Goal: Information Seeking & Learning: Learn about a topic

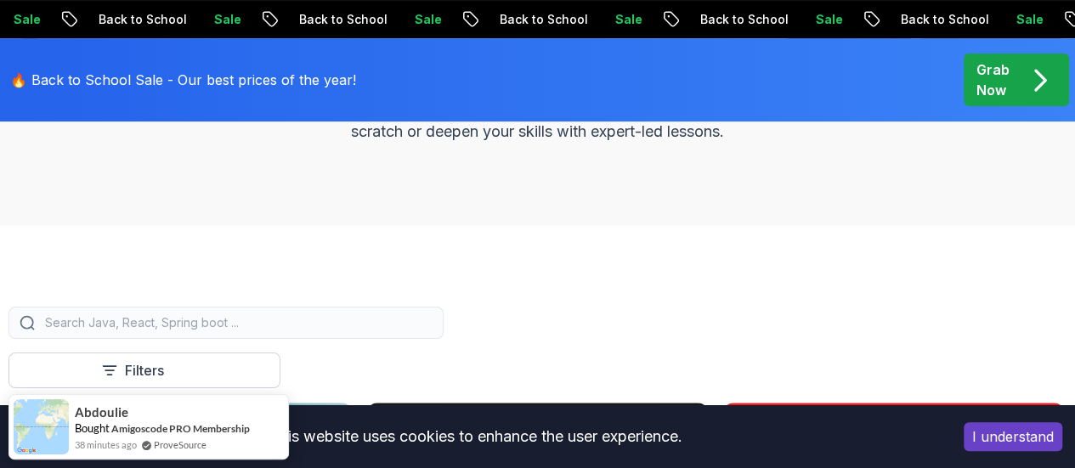
scroll to position [340, 0]
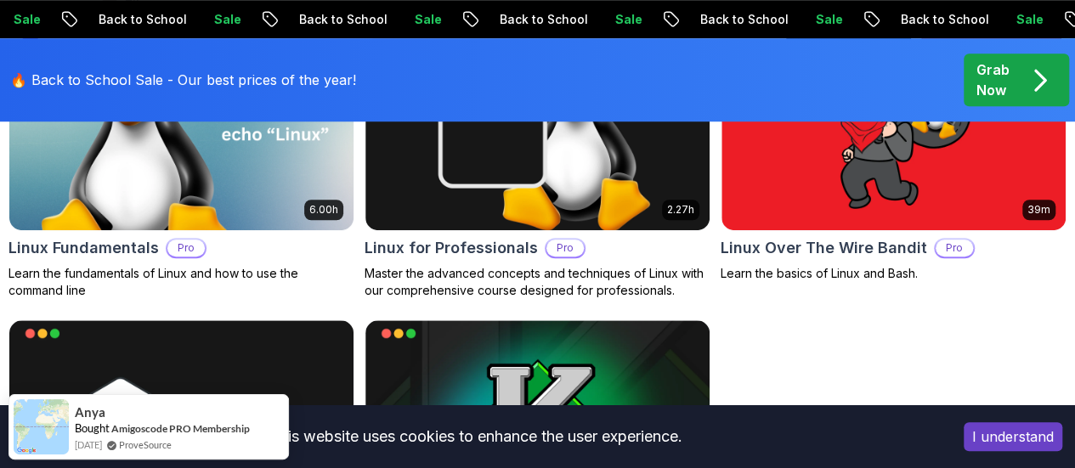
scroll to position [605, 0]
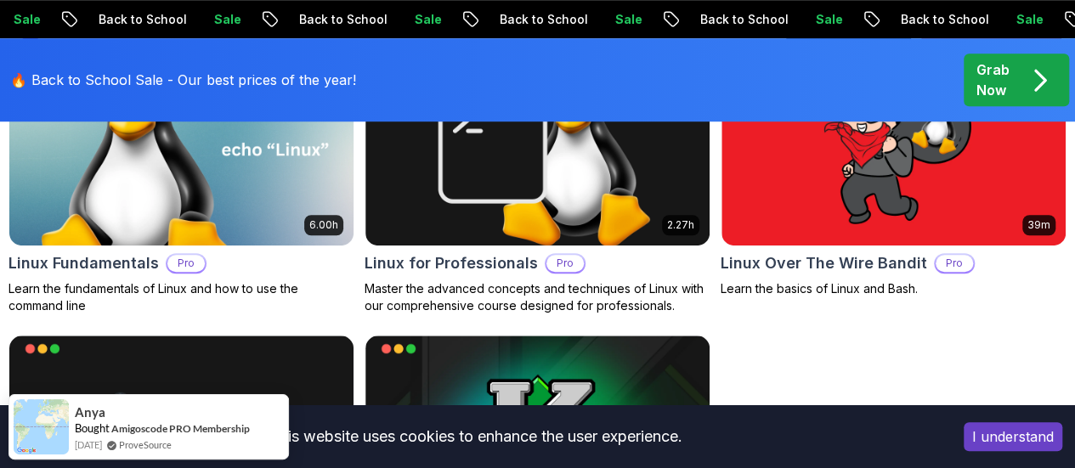
click at [0, 0] on img "button" at bounding box center [0, 0] width 0 height 0
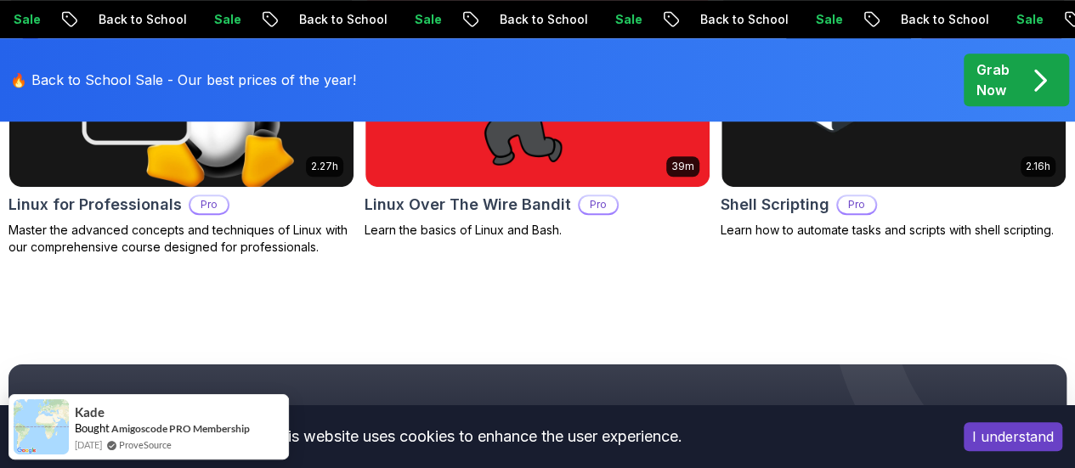
scroll to position [690, 0]
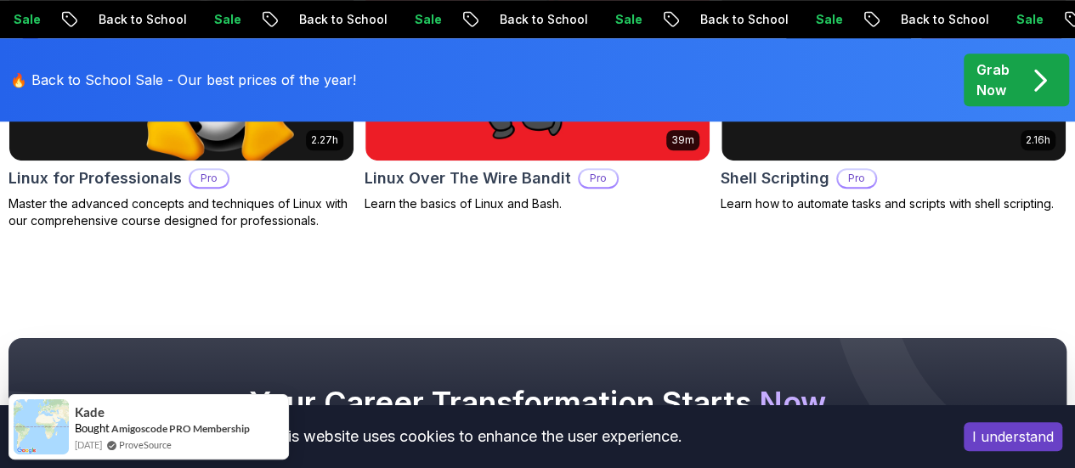
click at [0, 0] on img "button" at bounding box center [0, 0] width 0 height 0
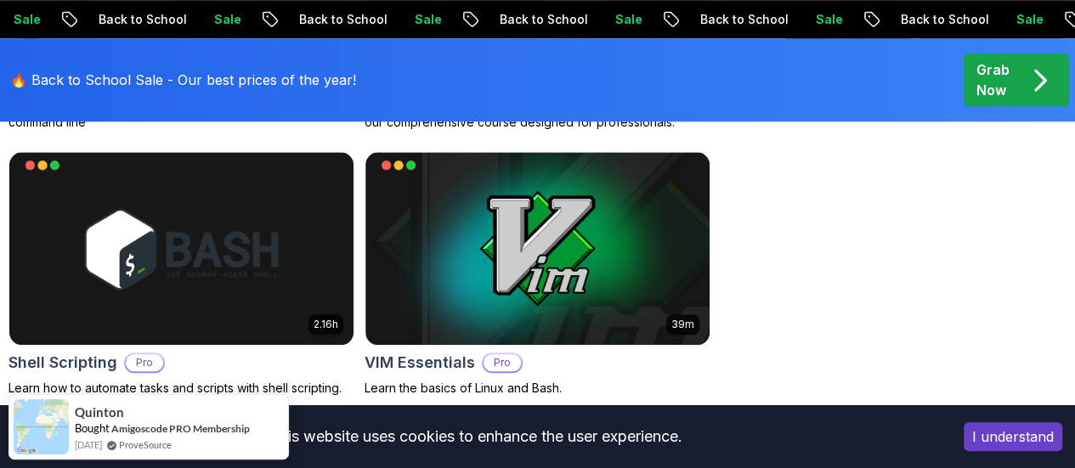
scroll to position [690, 0]
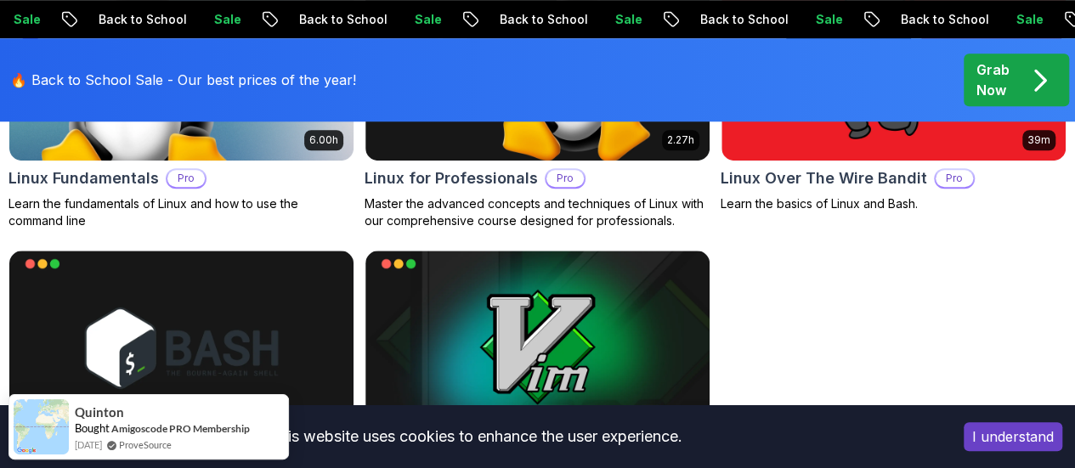
click at [0, 0] on p "Abz" at bounding box center [0, 0] width 0 height 0
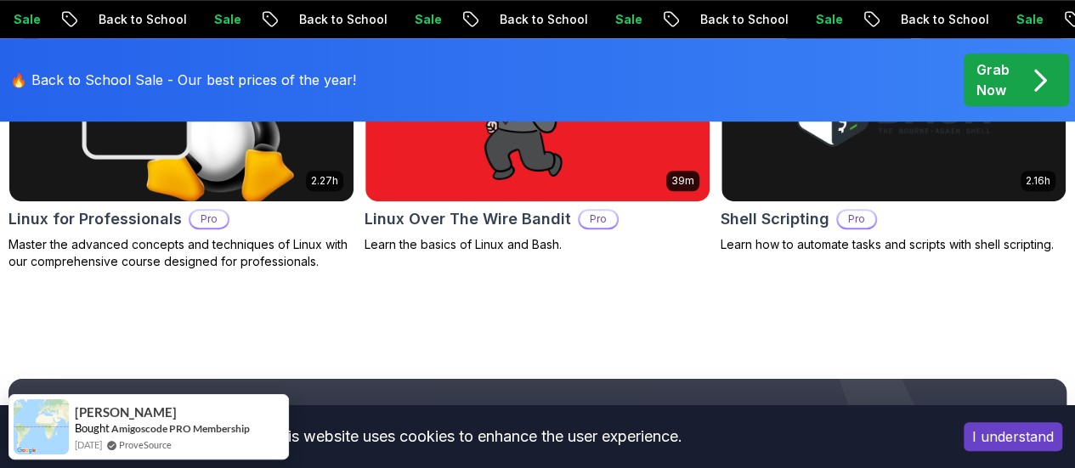
scroll to position [735, 0]
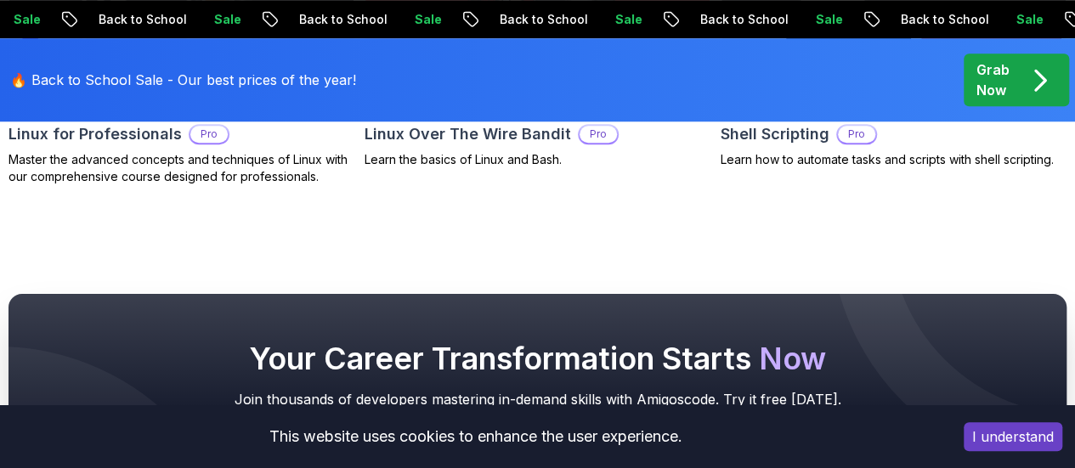
click at [0, 0] on p "Nelson Djalo" at bounding box center [0, 0] width 0 height 0
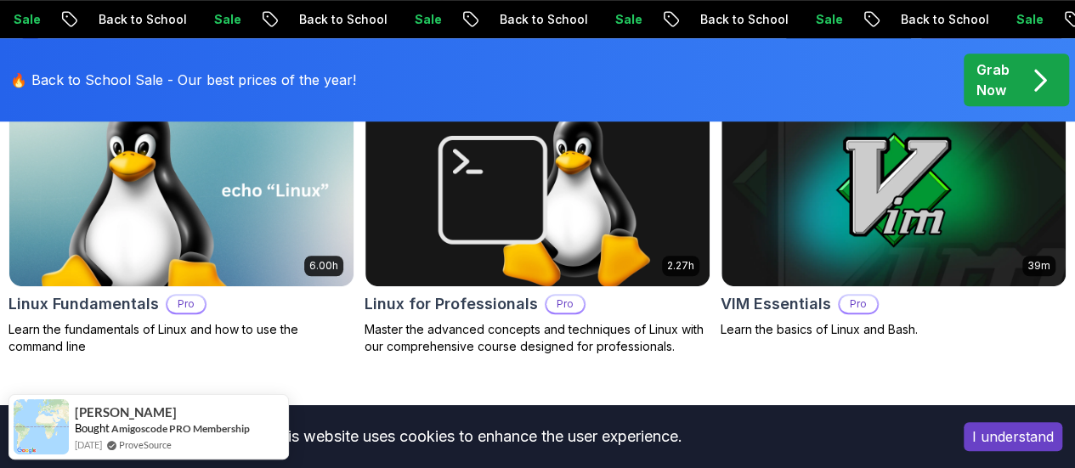
scroll to position [650, 0]
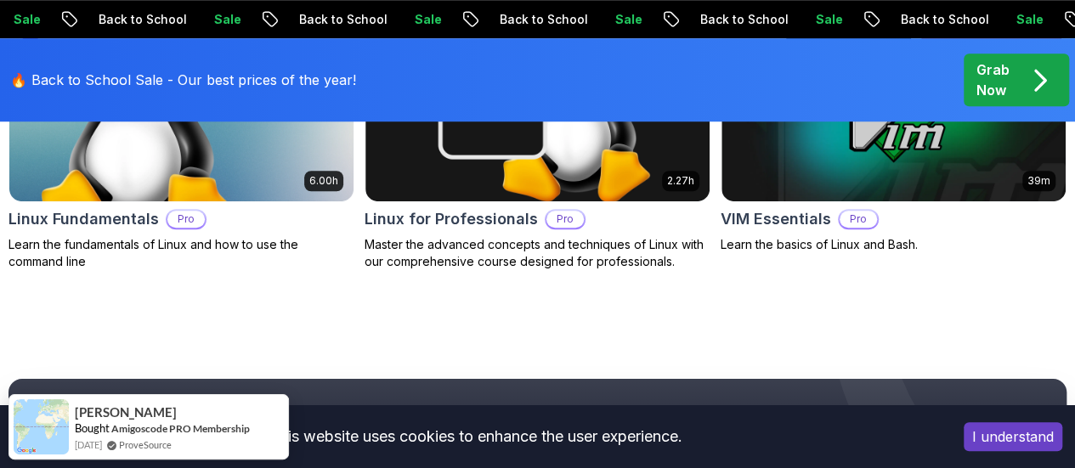
click at [0, 0] on button "Abz" at bounding box center [0, 0] width 0 height 0
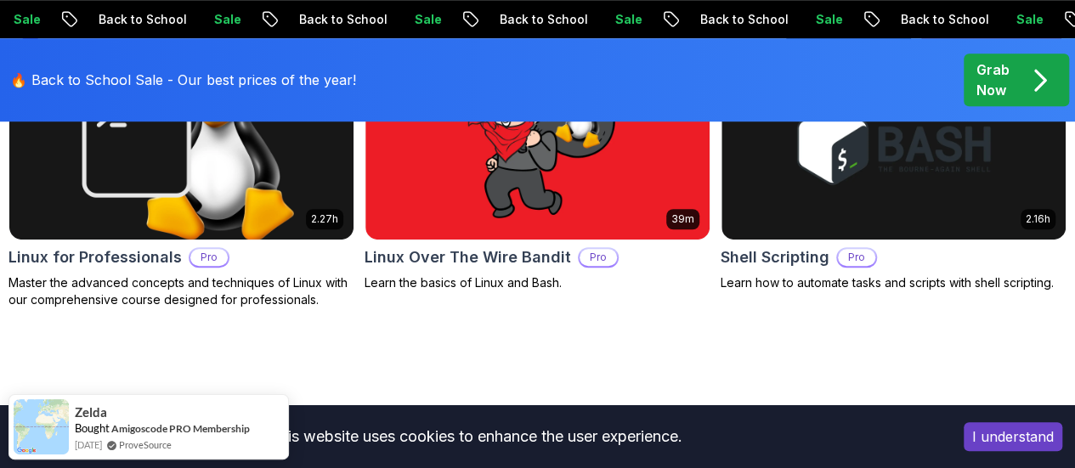
scroll to position [650, 0]
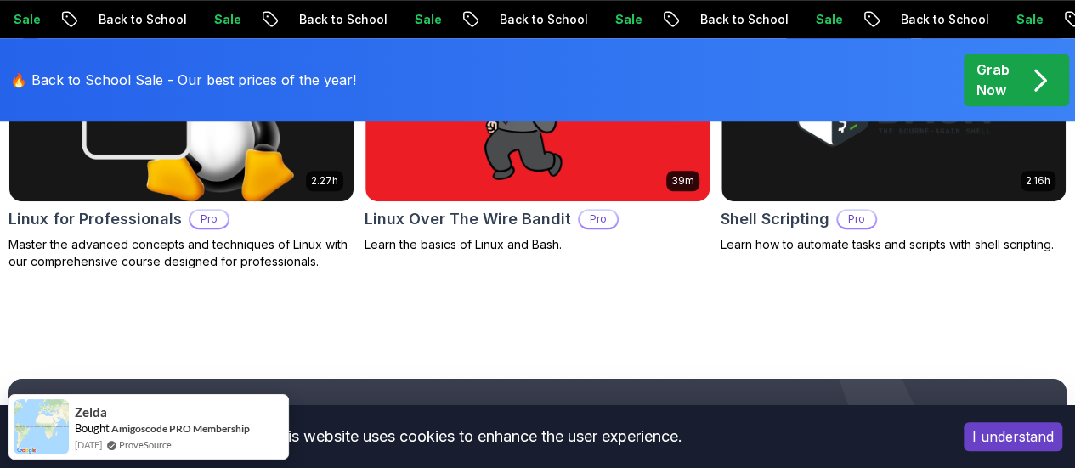
click at [0, 0] on button "Richard" at bounding box center [0, 0] width 0 height 0
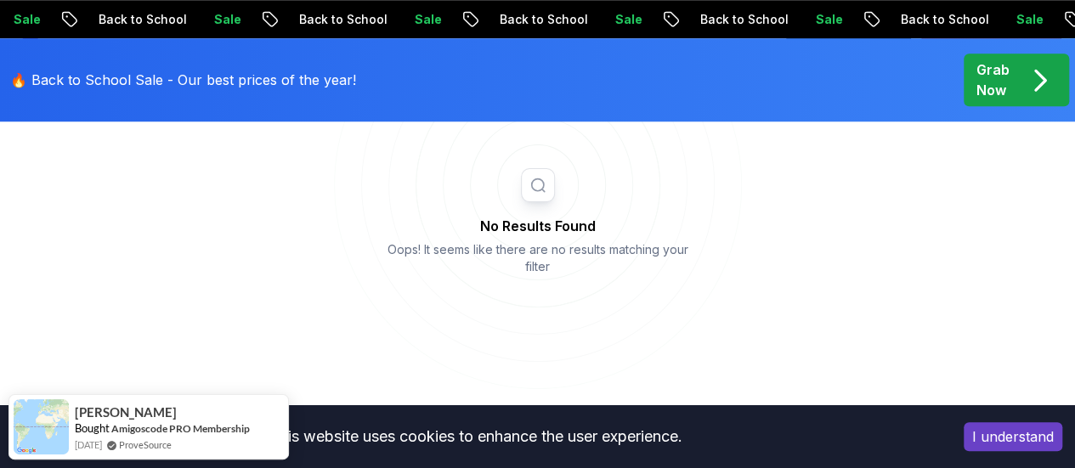
scroll to position [735, 0]
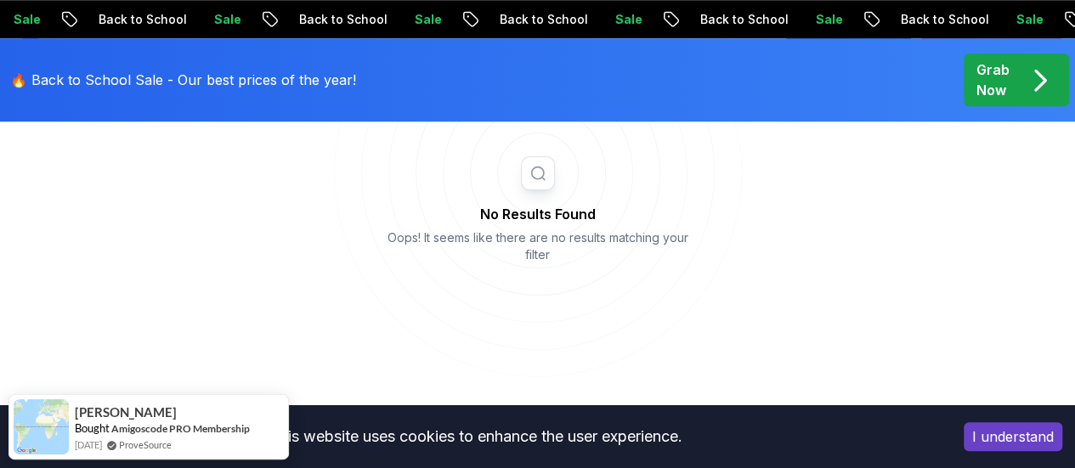
click at [0, 0] on p "Nelson Djalo" at bounding box center [0, 0] width 0 height 0
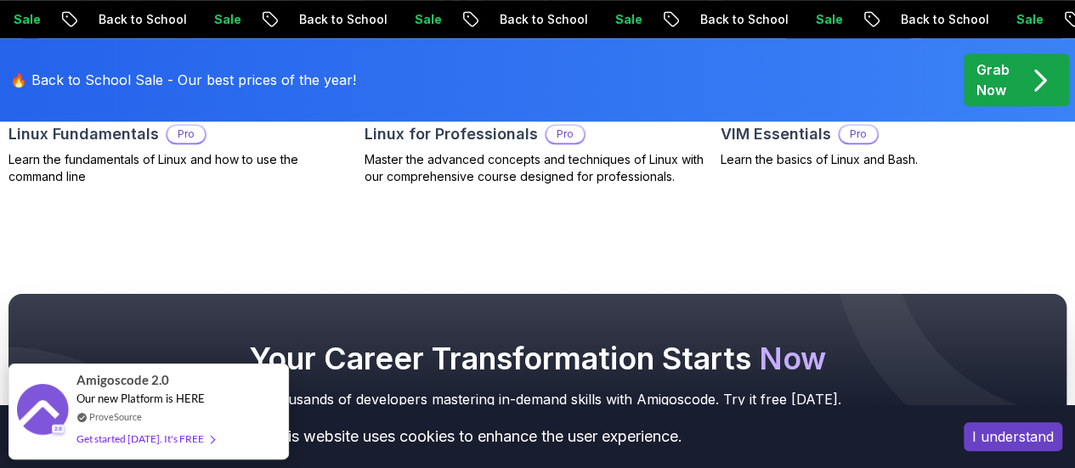
click at [0, 0] on p "Abz" at bounding box center [0, 0] width 0 height 0
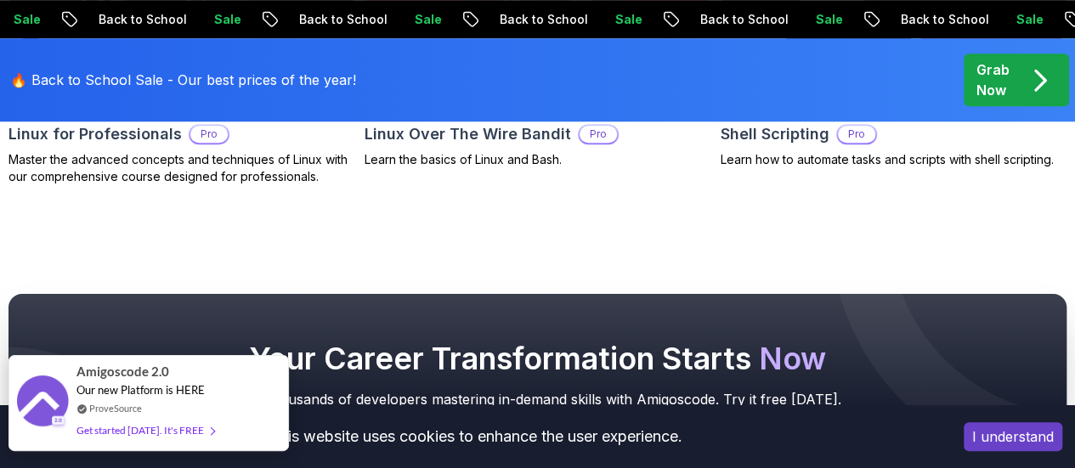
click at [173, 431] on div "Get started [DATE]. It's FREE" at bounding box center [146, 431] width 138 height 20
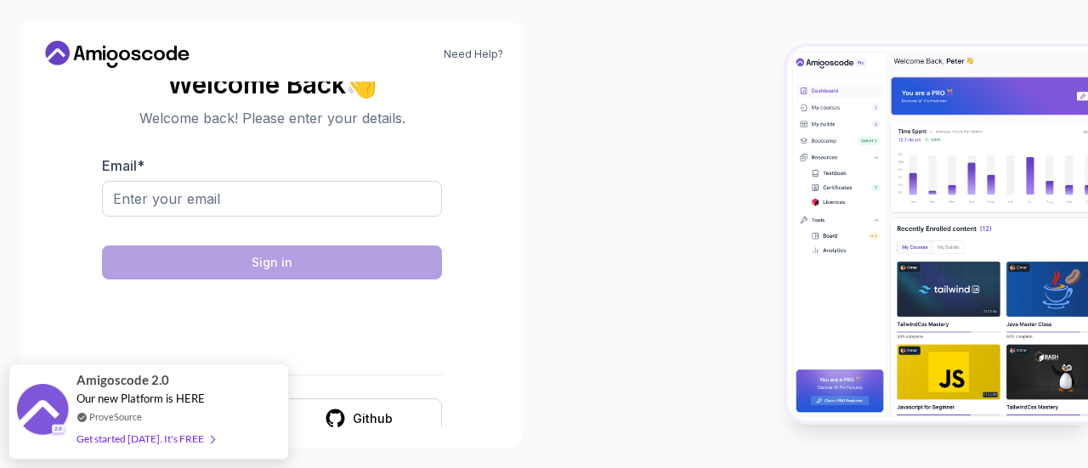
click at [1042, 219] on img at bounding box center [937, 234] width 301 height 375
click at [194, 199] on input "Email *" at bounding box center [272, 199] width 340 height 36
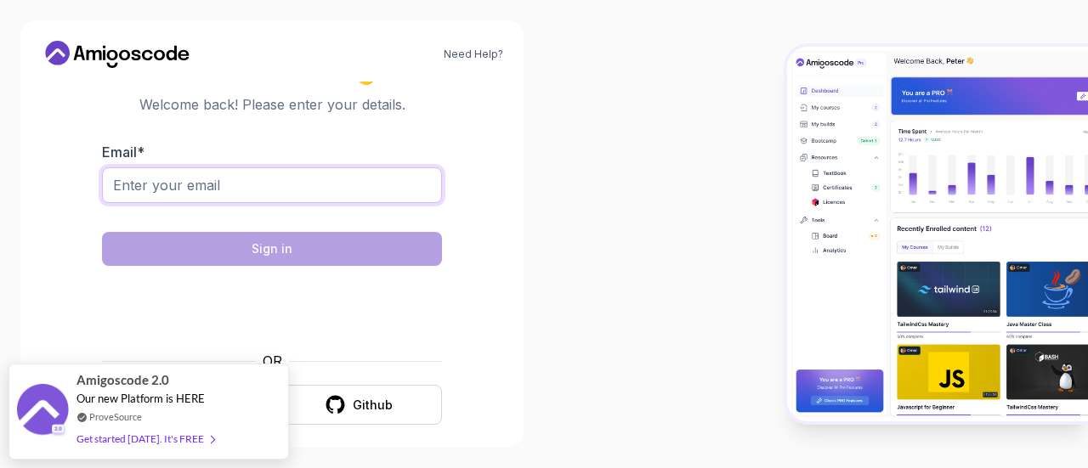
scroll to position [27, 0]
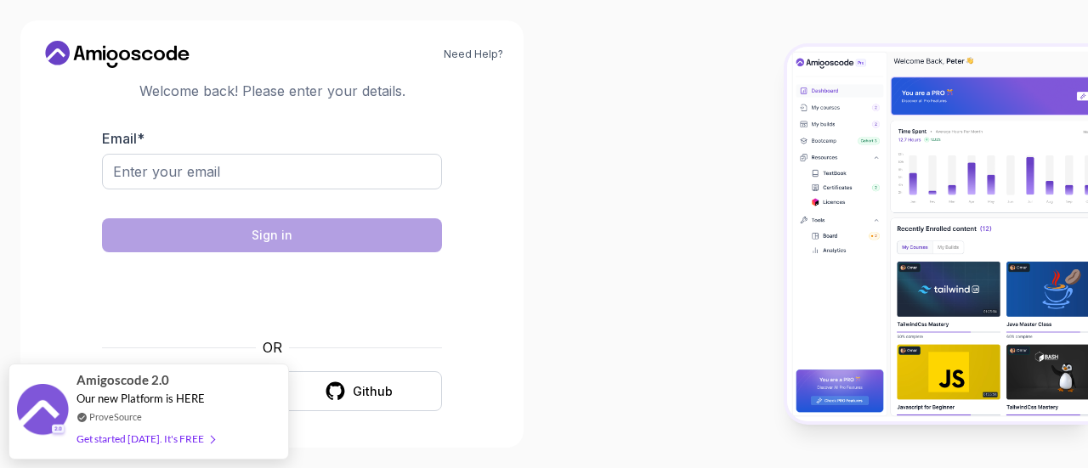
click at [543, 280] on div "Need Help? Welcome Back 👋 Welcome back! Please enter your details. Email * Sign…" at bounding box center [272, 234] width 544 height 468
click at [630, 397] on div at bounding box center [816, 234] width 544 height 468
click at [595, 331] on div at bounding box center [816, 234] width 544 height 468
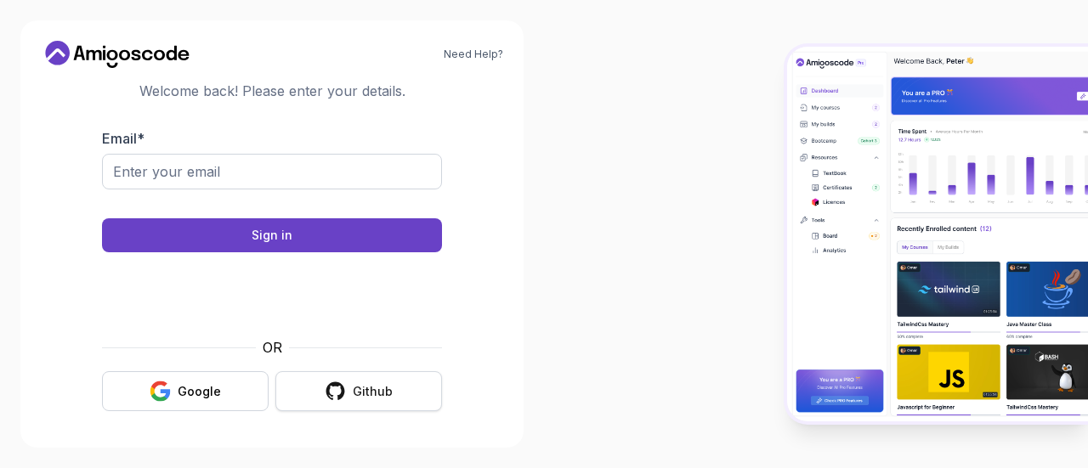
click at [364, 389] on div "Github" at bounding box center [373, 391] width 40 height 17
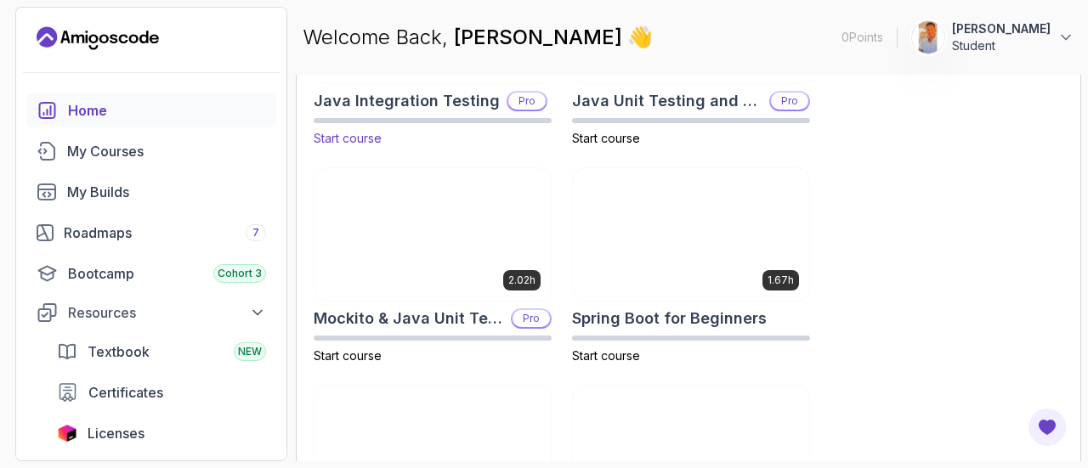
scroll to position [677, 0]
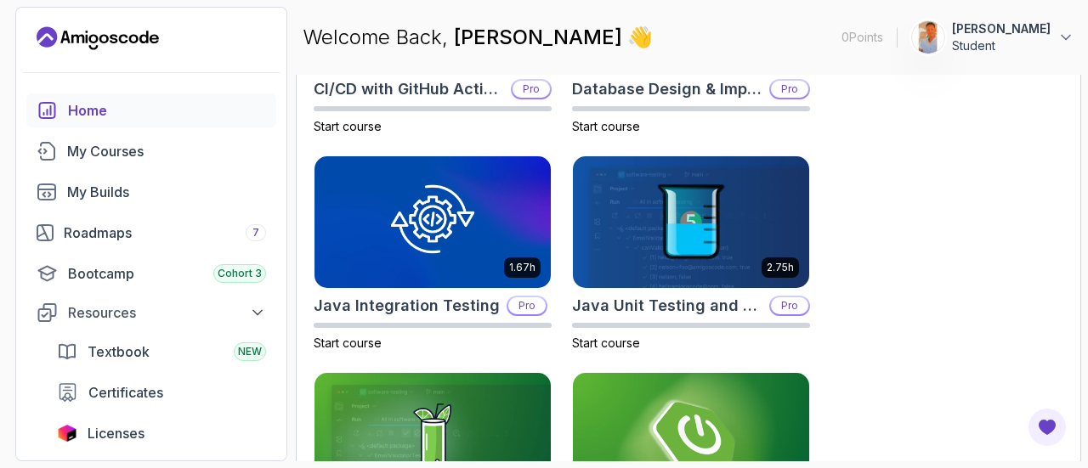
click at [81, 113] on div "Home" at bounding box center [167, 110] width 198 height 20
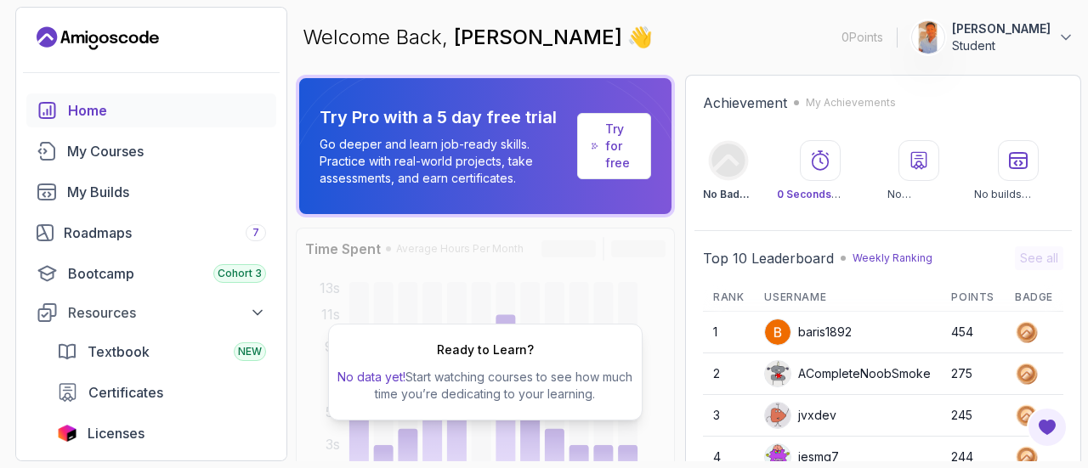
click at [81, 113] on div "Home" at bounding box center [167, 110] width 198 height 20
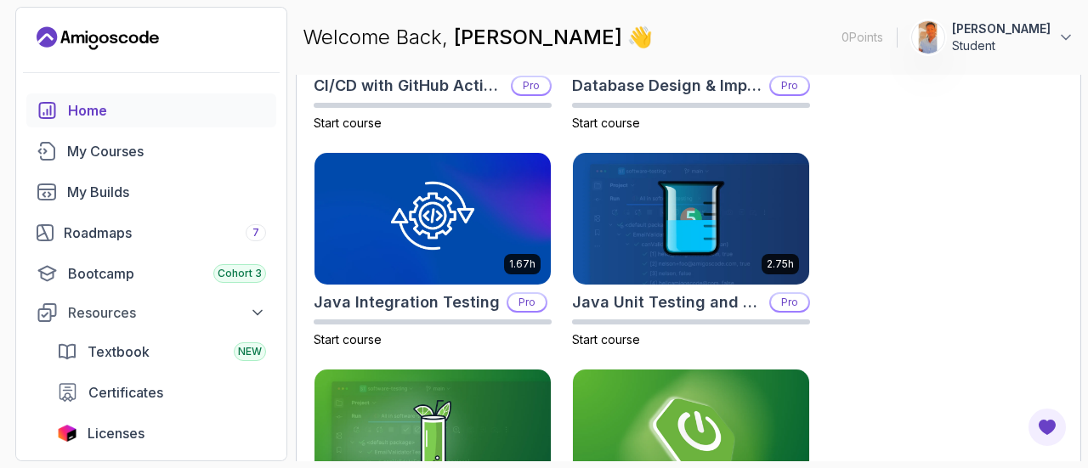
scroll to position [1017, 0]
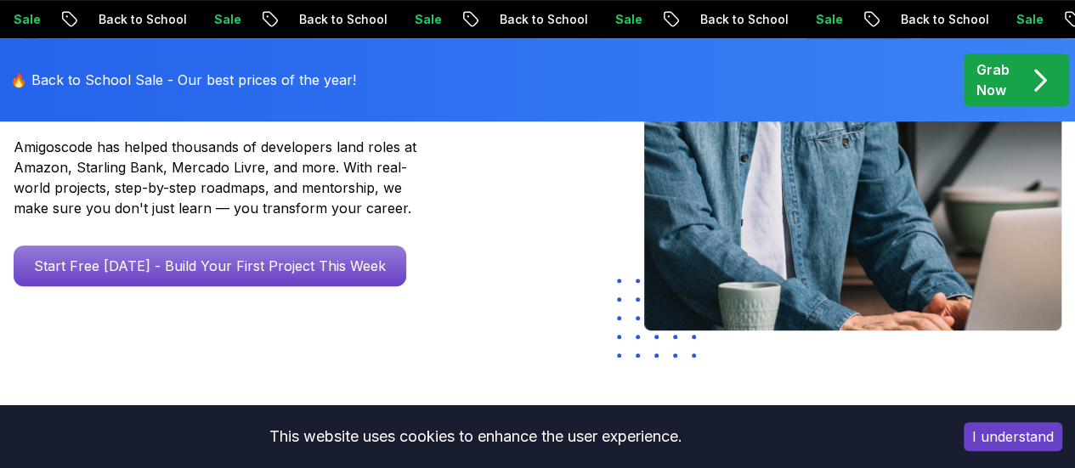
scroll to position [425, 0]
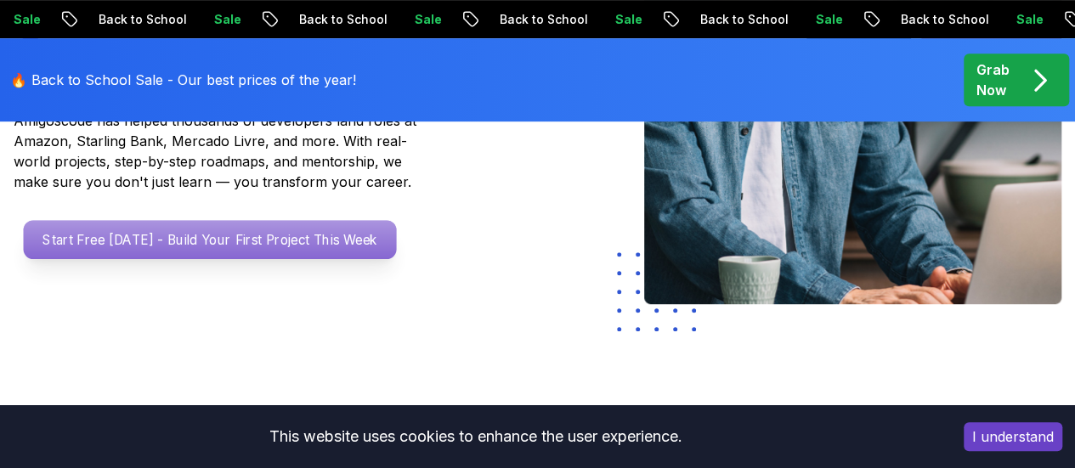
click at [323, 239] on p "Start Free [DATE] - Build Your First Project This Week" at bounding box center [210, 239] width 373 height 39
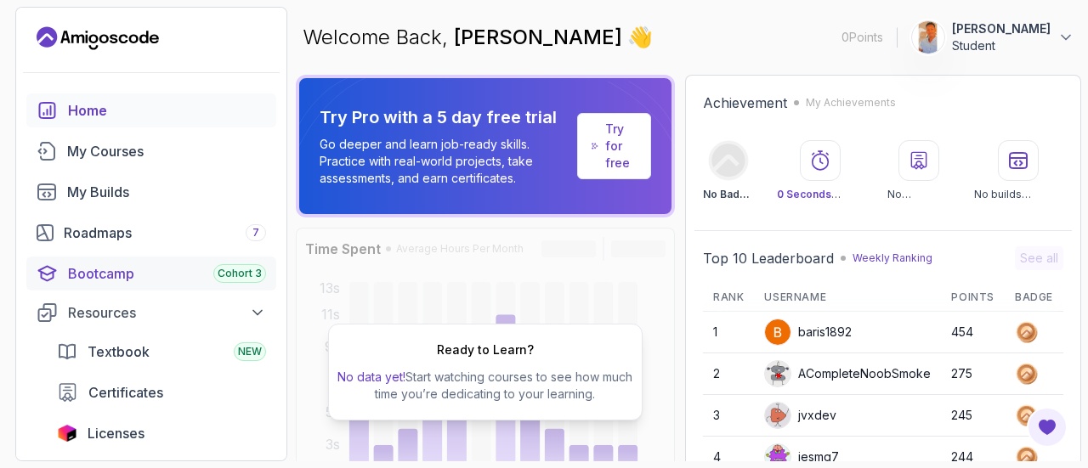
click at [207, 285] on link "Bootcamp Cohort 3" at bounding box center [151, 274] width 250 height 34
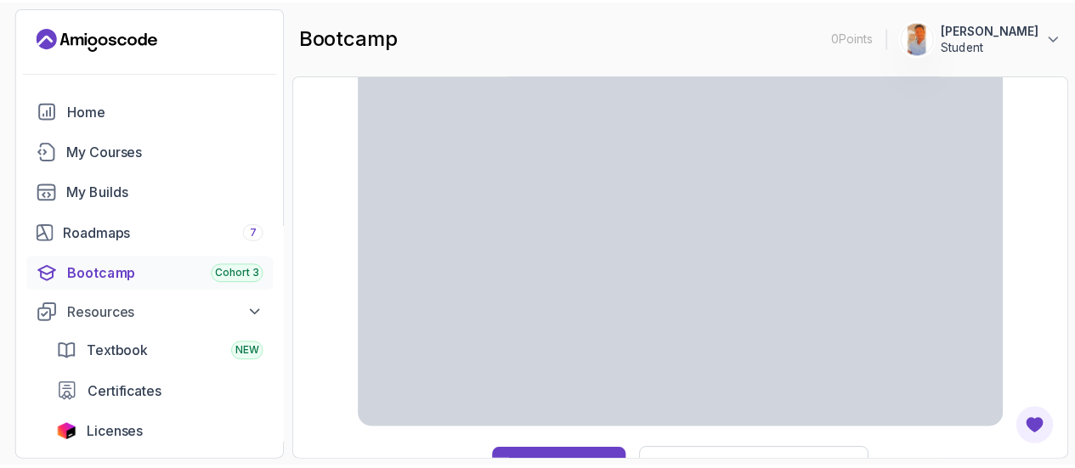
scroll to position [77, 0]
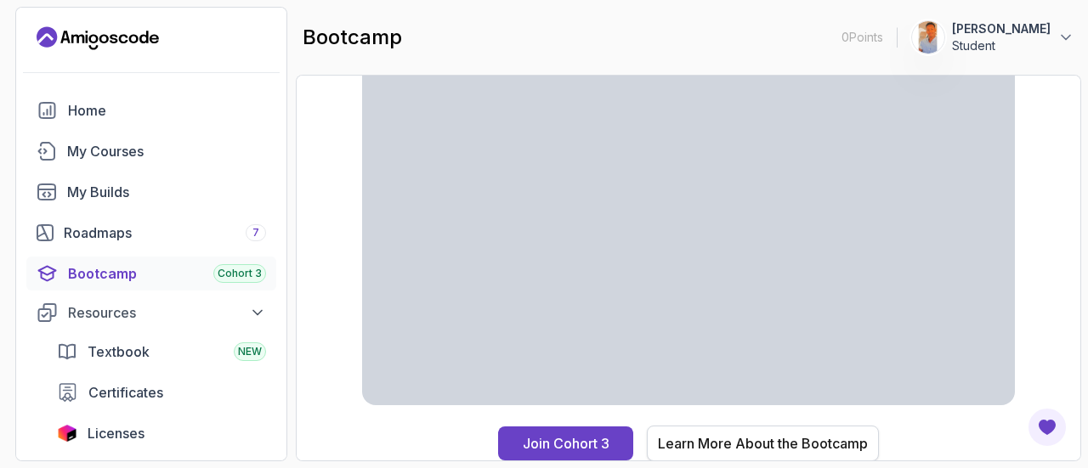
click at [737, 460] on button "Learn More About the Bootcamp" at bounding box center [763, 444] width 232 height 36
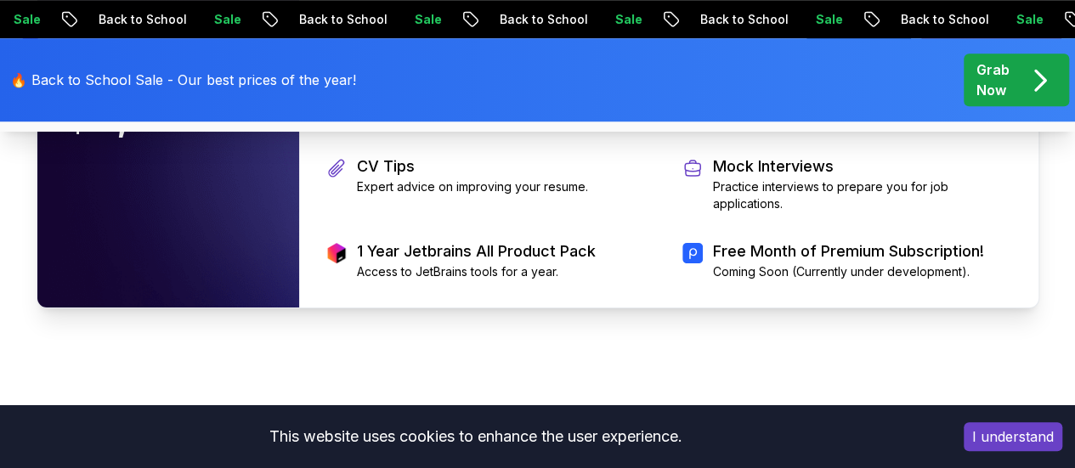
scroll to position [3872, 0]
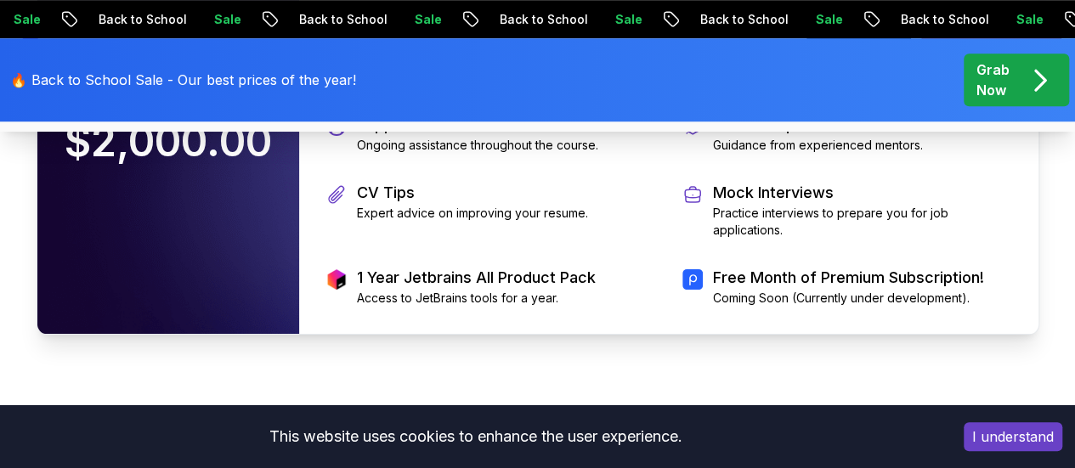
click at [12, 274] on main "10 Week Bootcamp Are you ready to embark on an immersive coding adventure that …" at bounding box center [537, 236] width 1075 height 7850
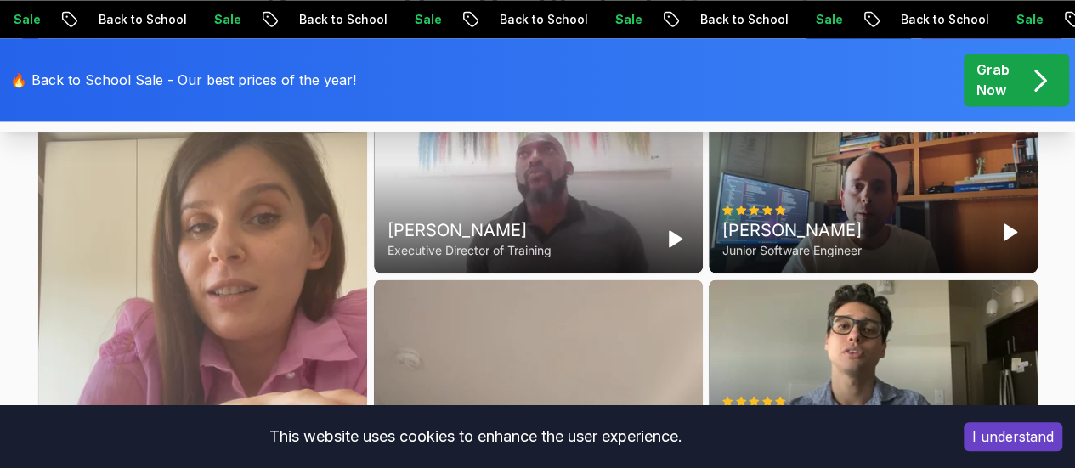
scroll to position [4552, 0]
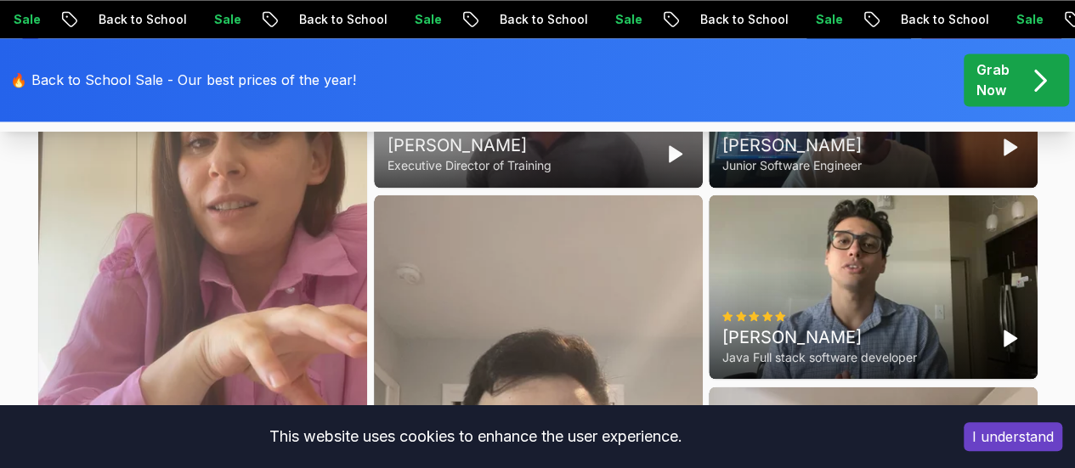
click at [679, 164] on icon "Play" at bounding box center [675, 154] width 20 height 20
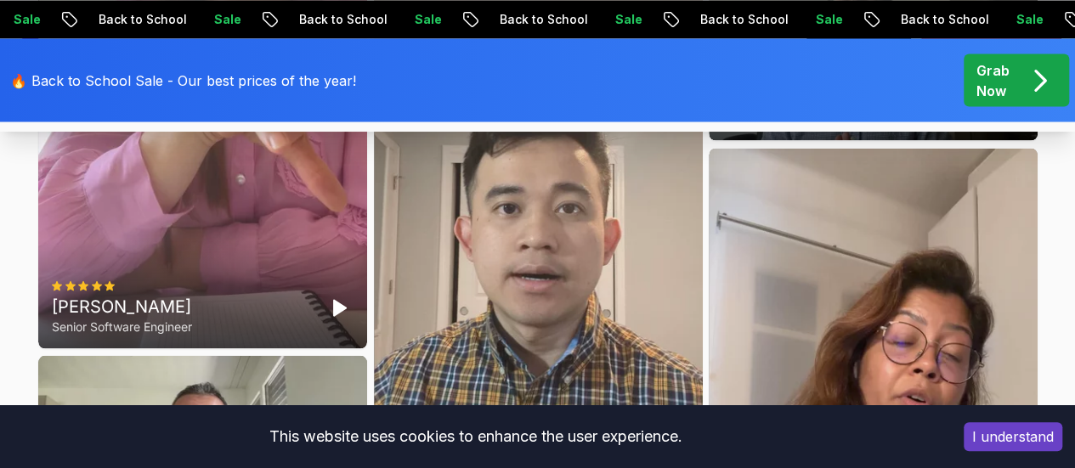
scroll to position [4807, 0]
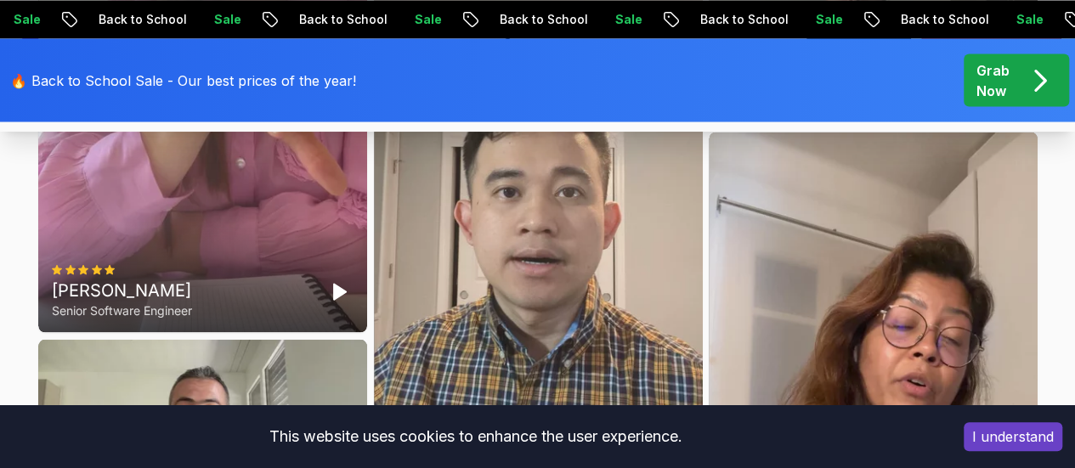
click at [1013, 94] on icon "Play" at bounding box center [1010, 83] width 20 height 20
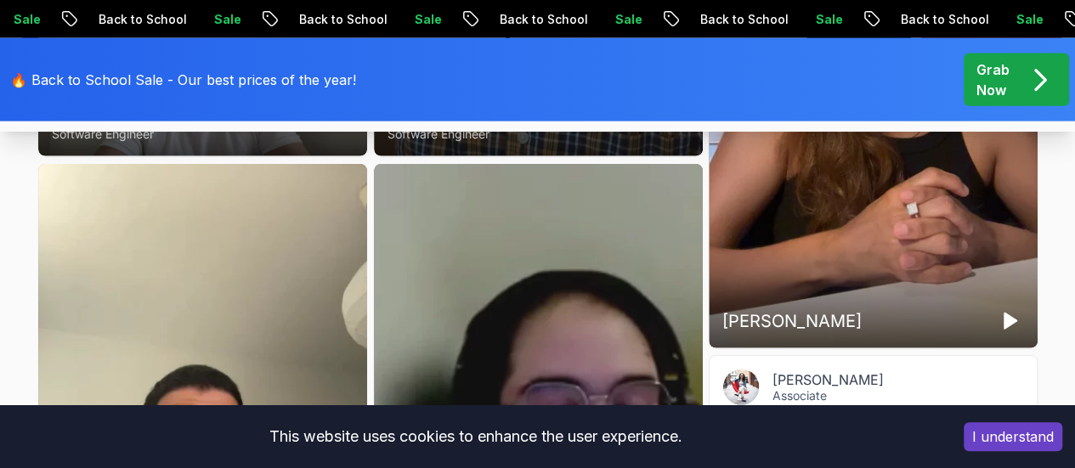
scroll to position [5200, 0]
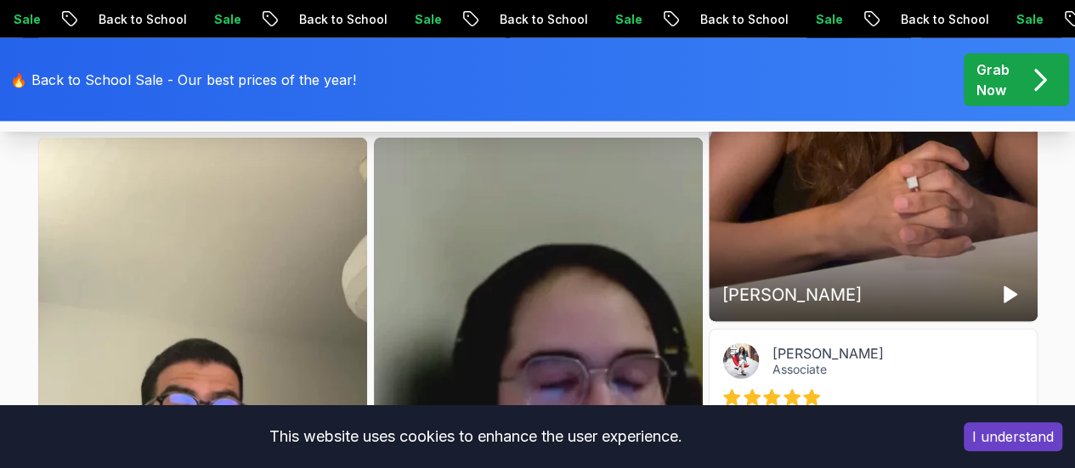
click at [678, 97] on polygon "Play" at bounding box center [675, 89] width 12 height 15
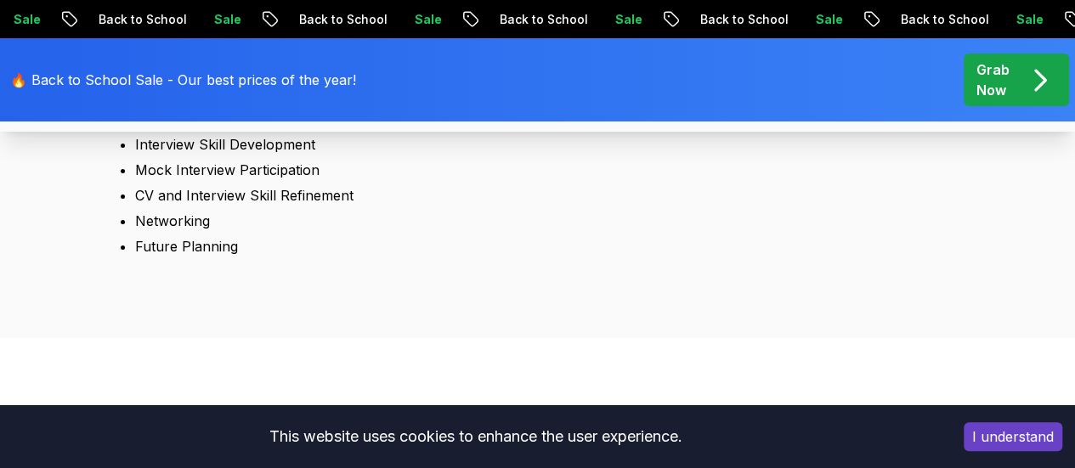
scroll to position [3199, 0]
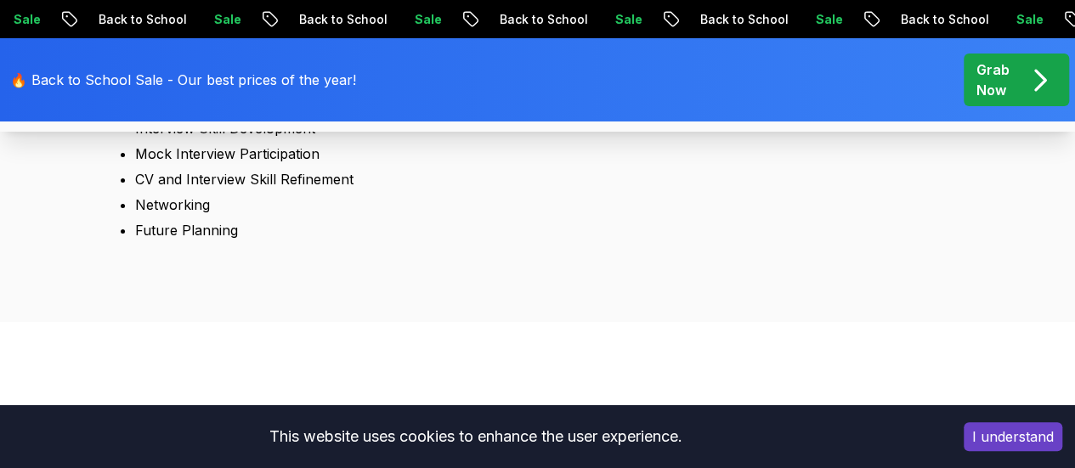
click at [429, 79] on div "Bonus" at bounding box center [421, 67] width 60 height 26
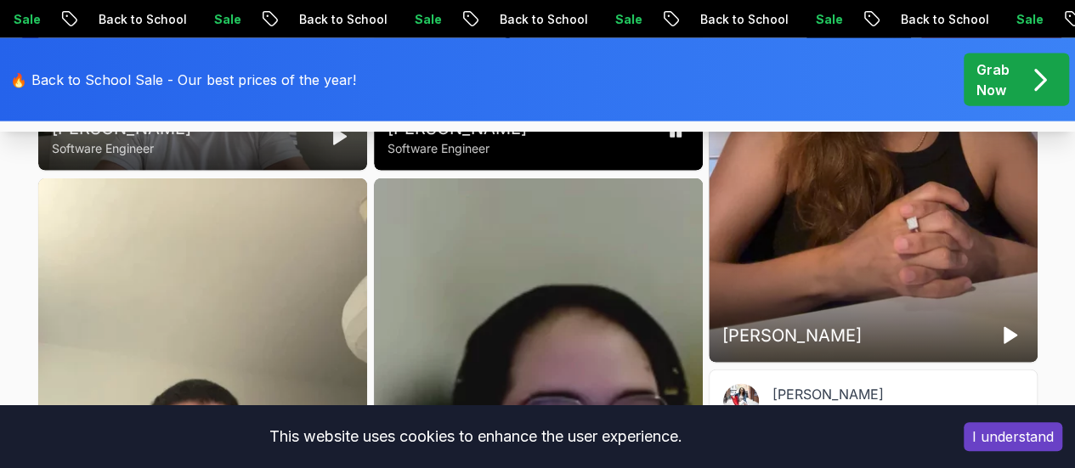
scroll to position [5186, 0]
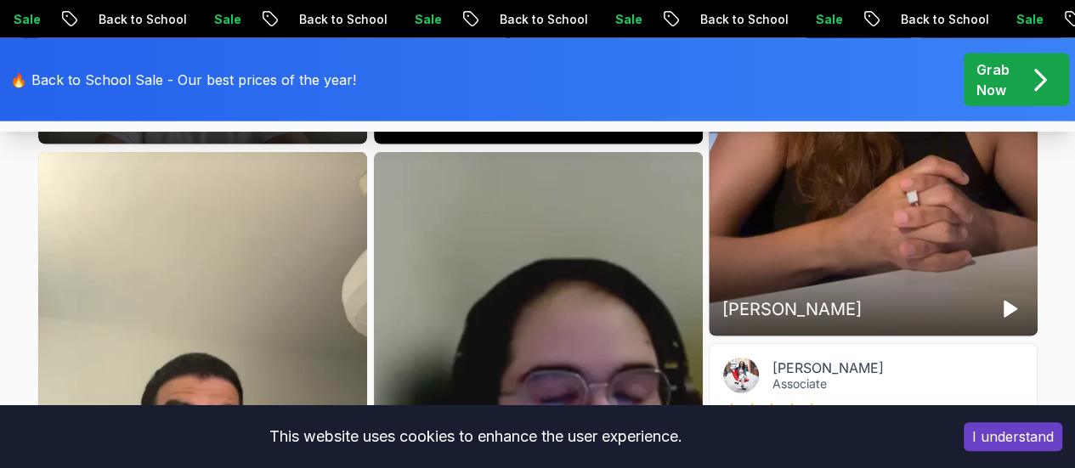
click at [672, 111] on rect "Pause" at bounding box center [671, 104] width 3 height 14
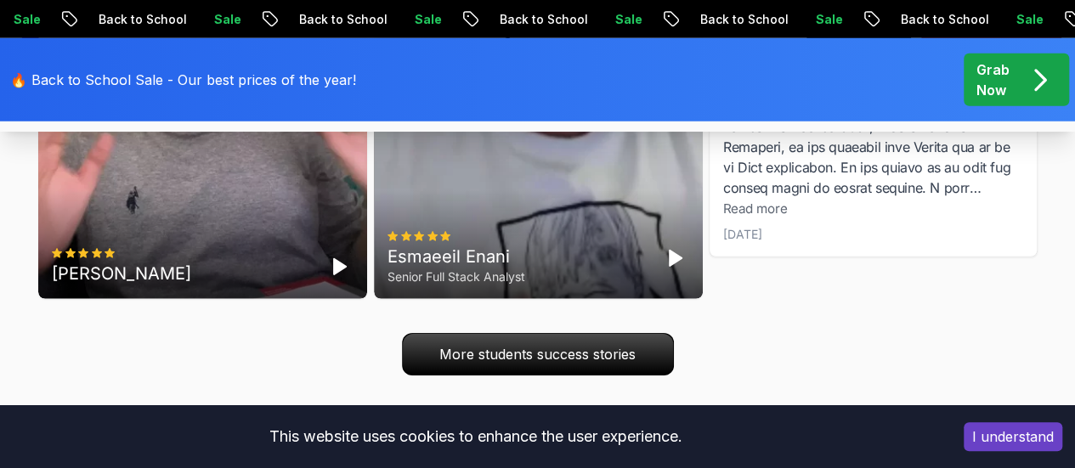
scroll to position [5781, 0]
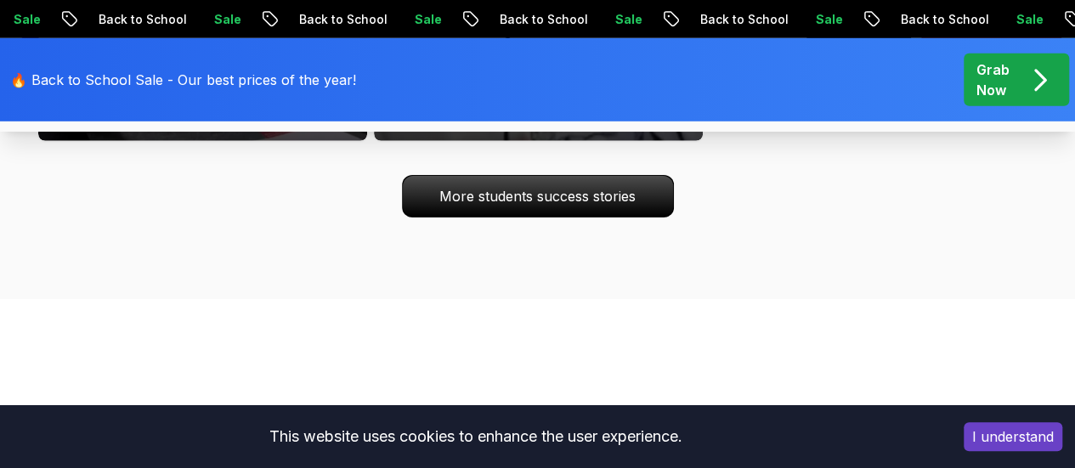
click at [672, 108] on polygon "Play" at bounding box center [675, 100] width 12 height 15
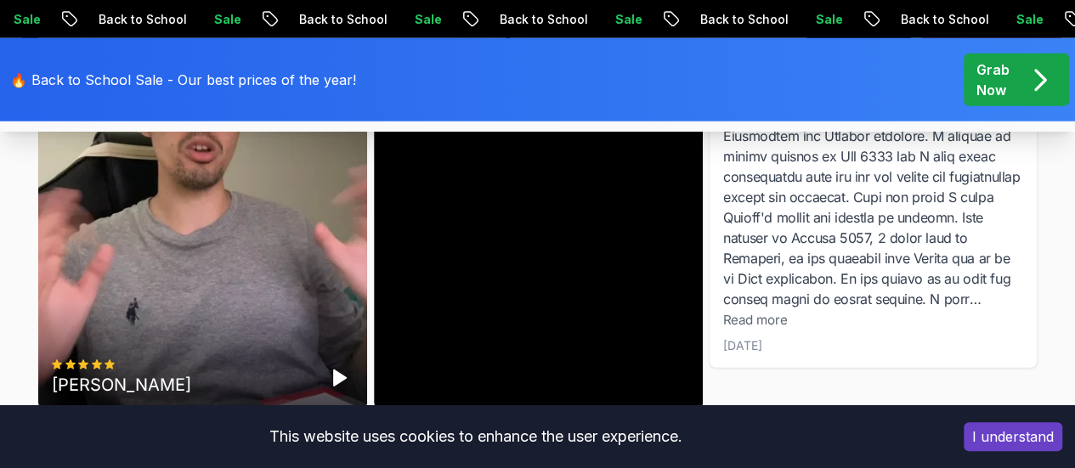
scroll to position [5441, 0]
